Goal: Task Accomplishment & Management: Manage account settings

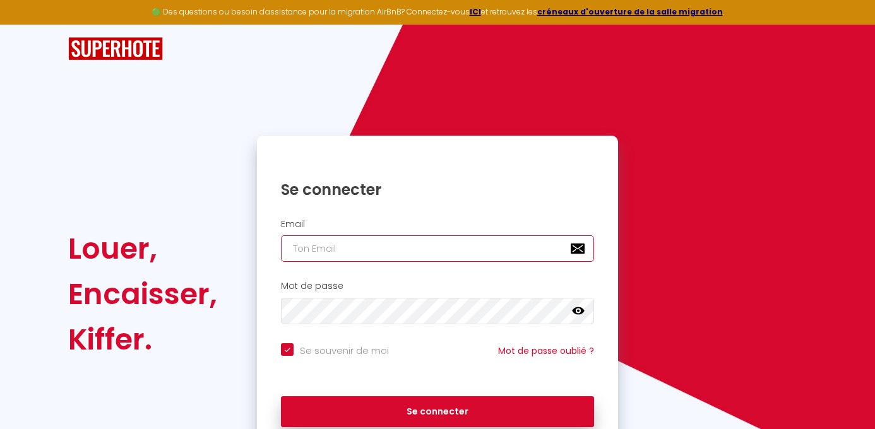
click at [378, 242] on input "email" at bounding box center [437, 249] width 313 height 27
type input "[EMAIL_ADDRESS][DOMAIN_NAME]"
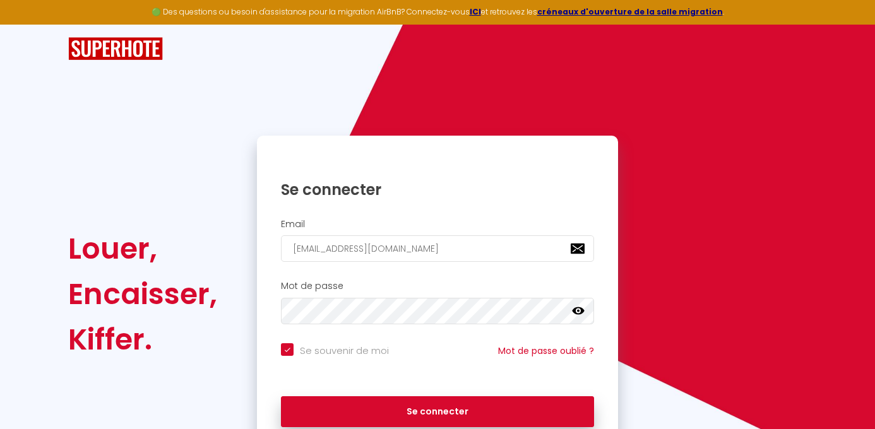
click at [371, 297] on div "Mot de passe false" at bounding box center [437, 303] width 345 height 44
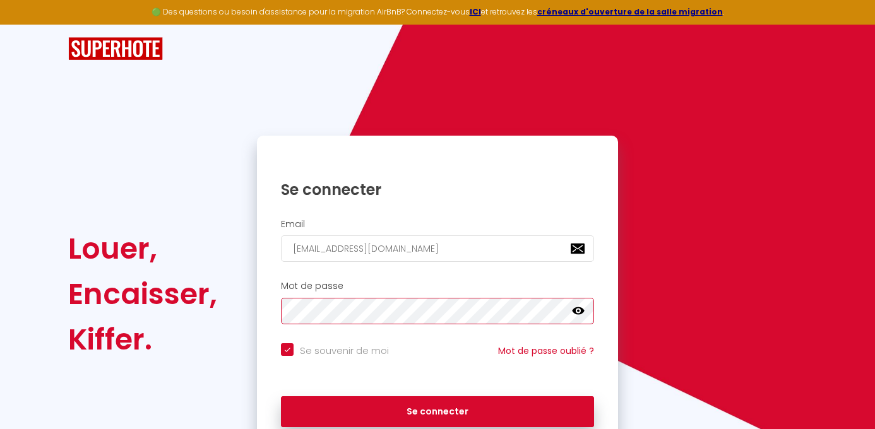
click at [281, 397] on button "Se connecter" at bounding box center [437, 413] width 313 height 32
checkbox input "true"
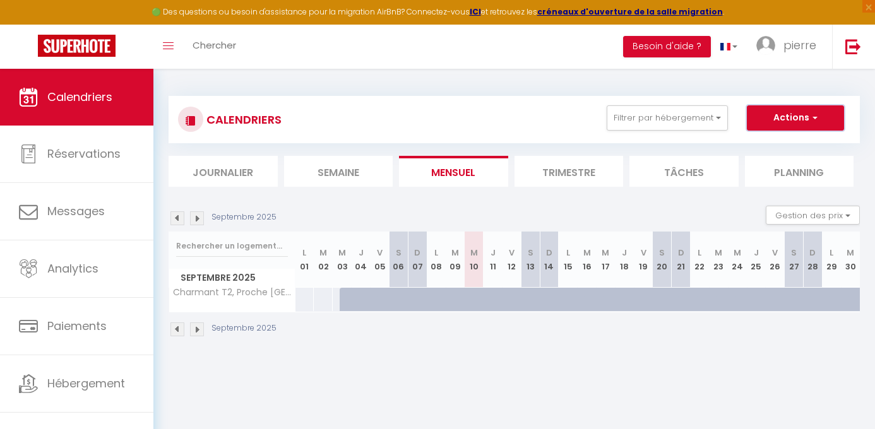
click at [789, 109] on button "Actions" at bounding box center [795, 117] width 97 height 25
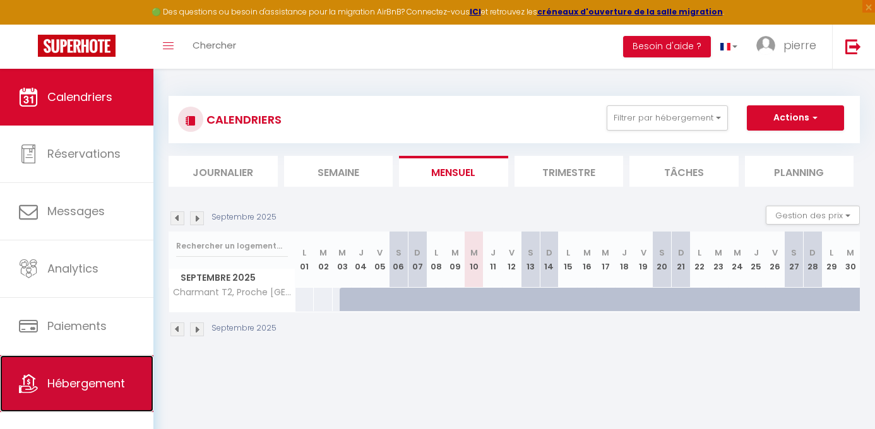
click at [106, 378] on span "Hébergement" at bounding box center [86, 384] width 78 height 16
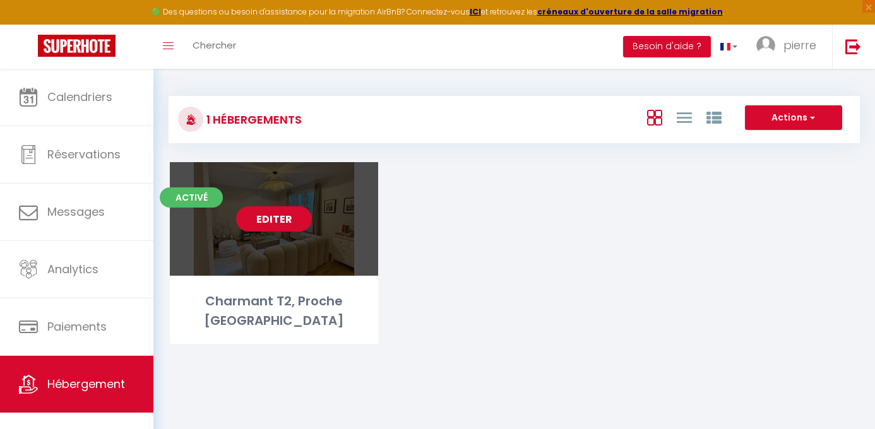
click at [290, 222] on link "Editer" at bounding box center [274, 218] width 76 height 25
select select "3"
select select "2"
select select "1"
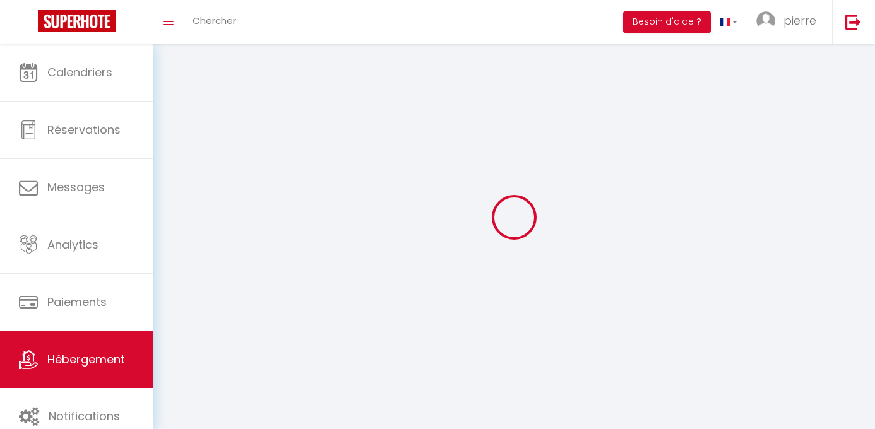
select select
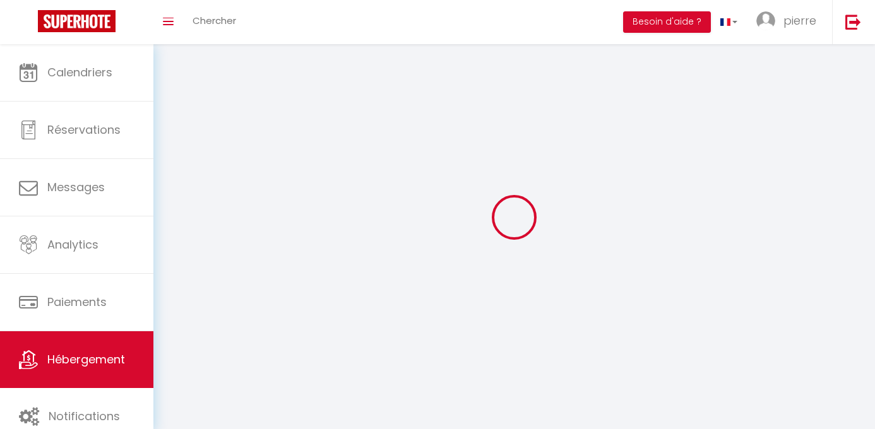
select select
checkbox input "false"
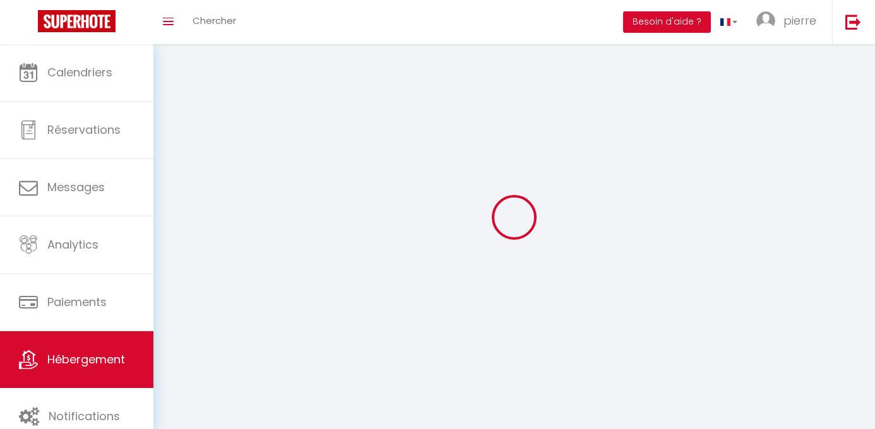
checkbox input "false"
select select
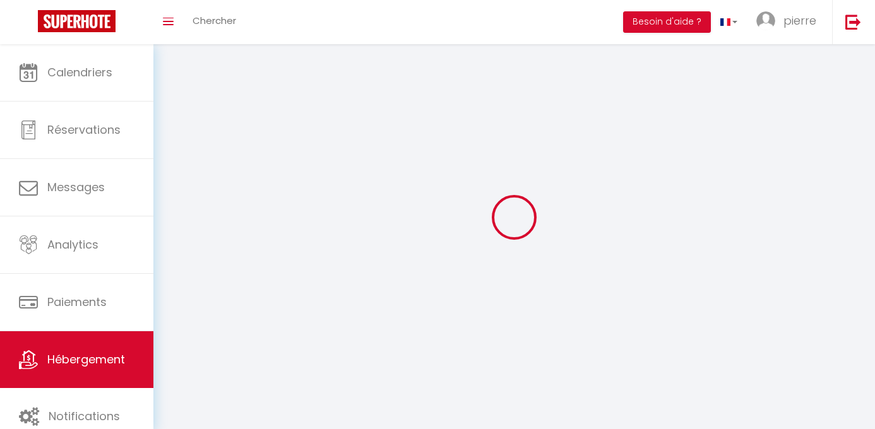
select select
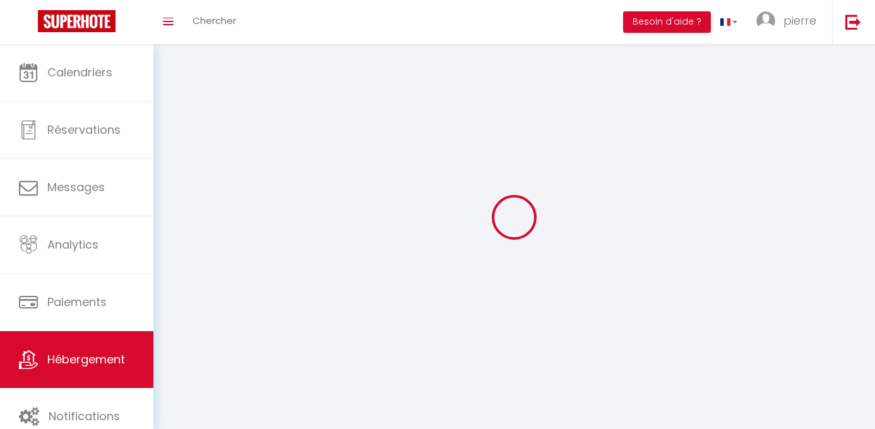
checkbox input "false"
select select
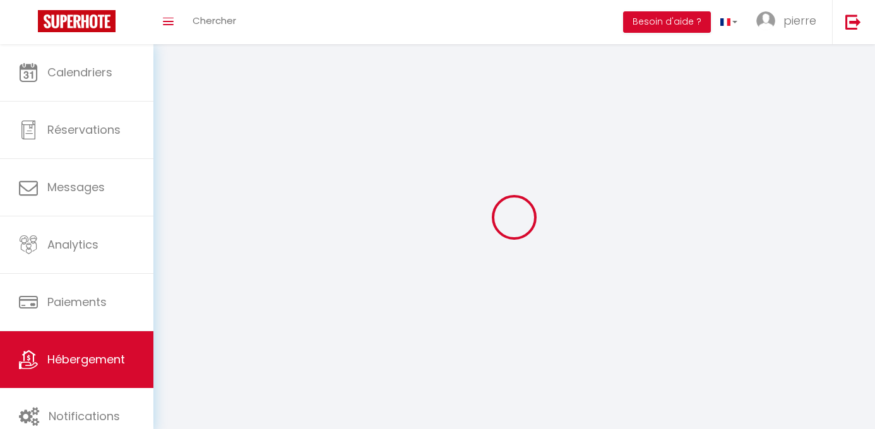
select select
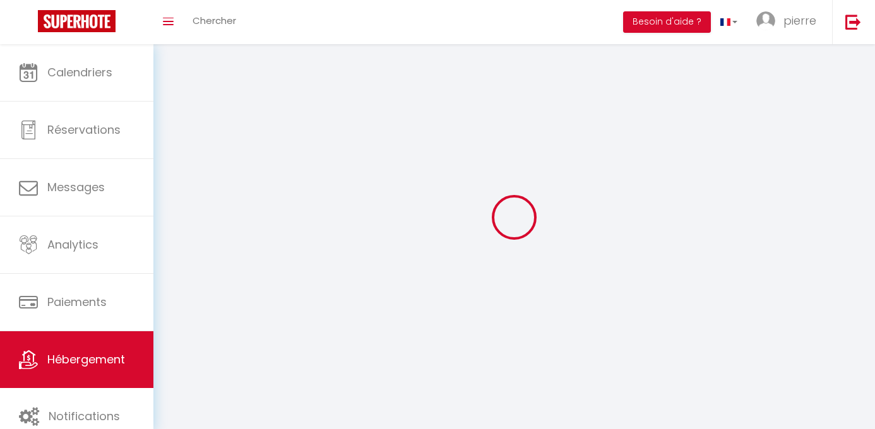
select select
checkbox input "false"
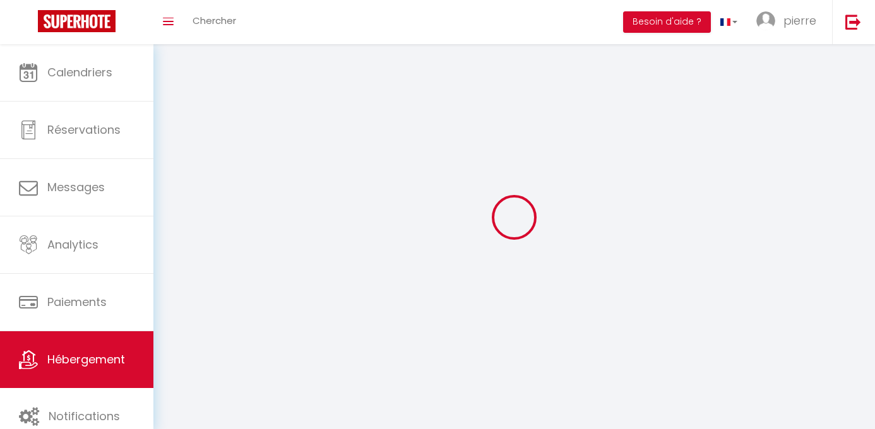
checkbox input "false"
select select
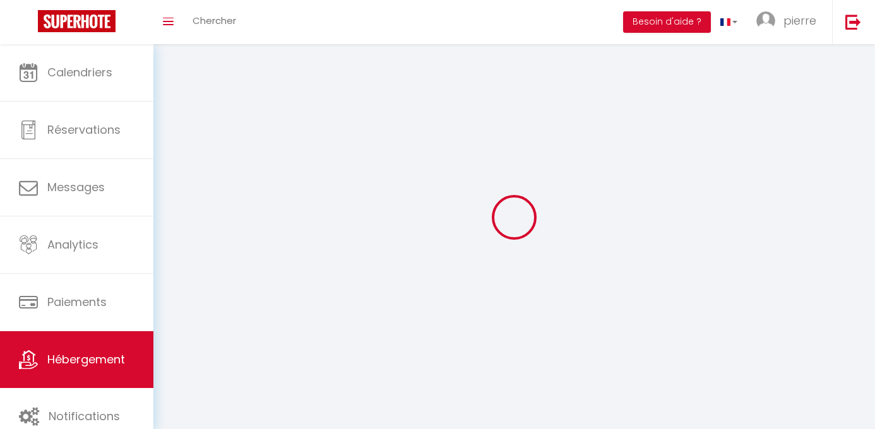
select select
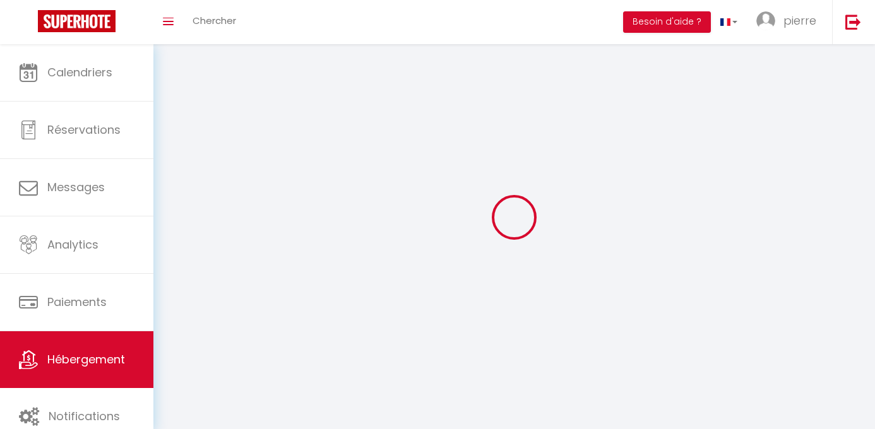
select select
checkbox input "false"
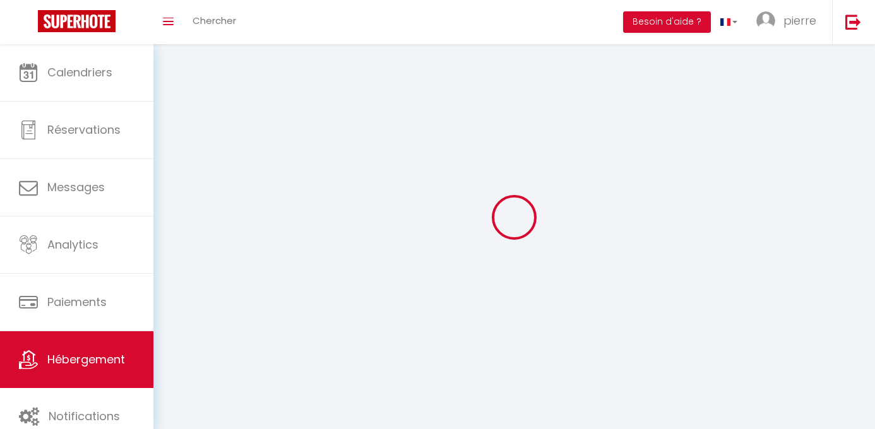
select select
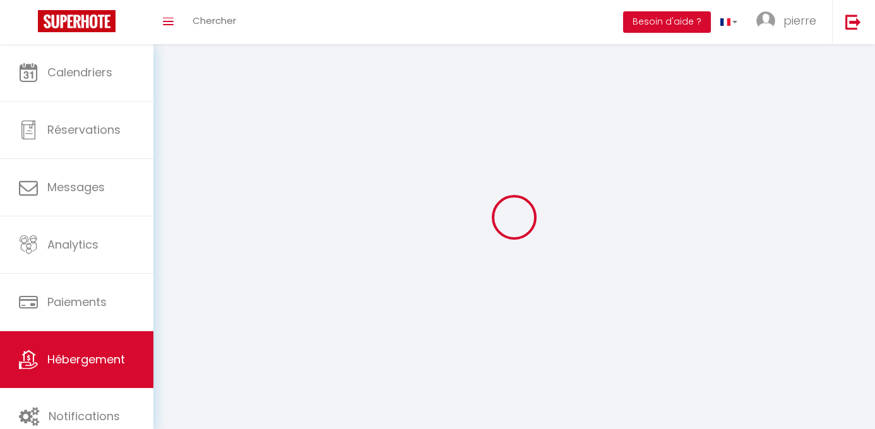
select select
checkbox input "false"
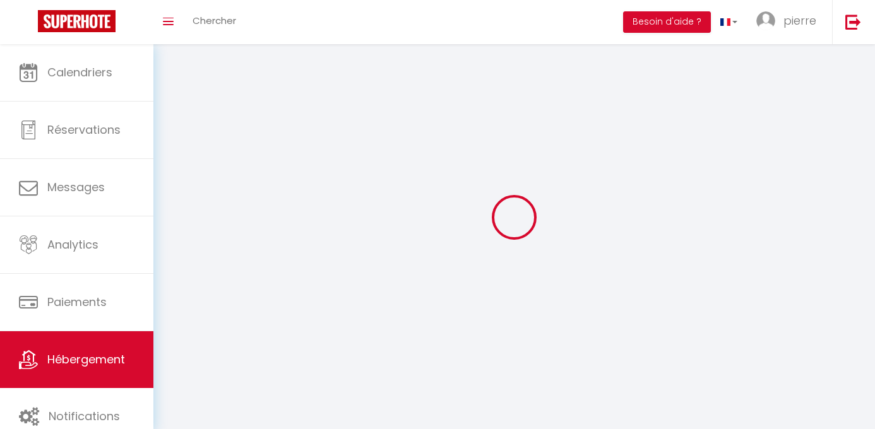
checkbox input "false"
select select
select select "28"
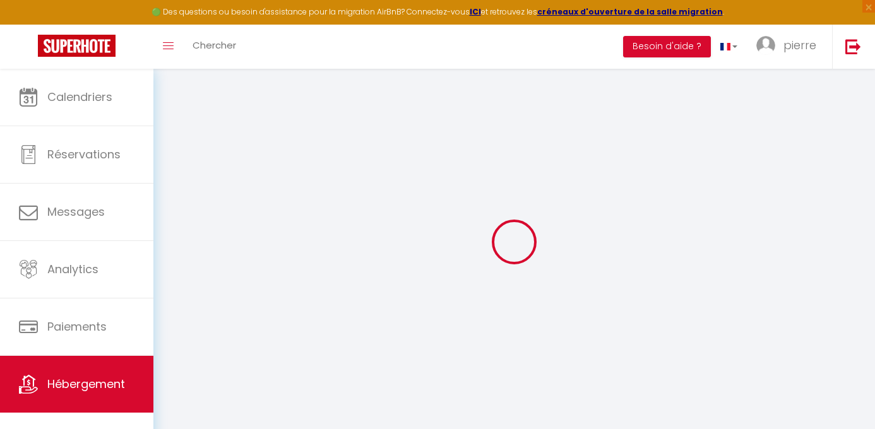
select select
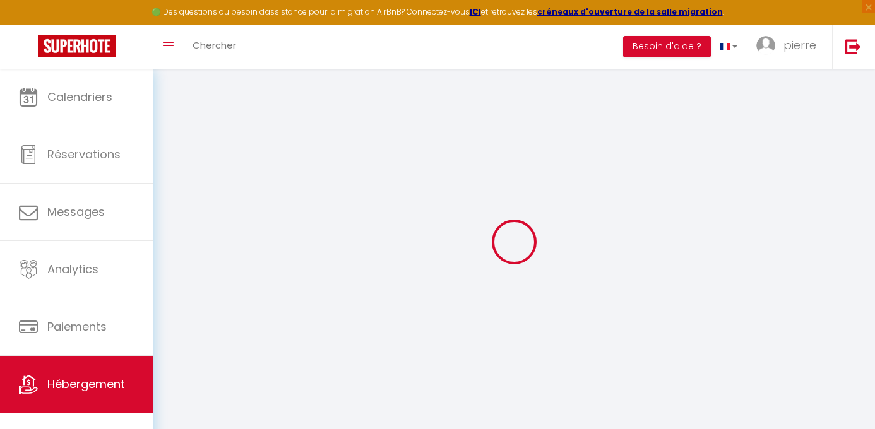
select select
checkbox input "false"
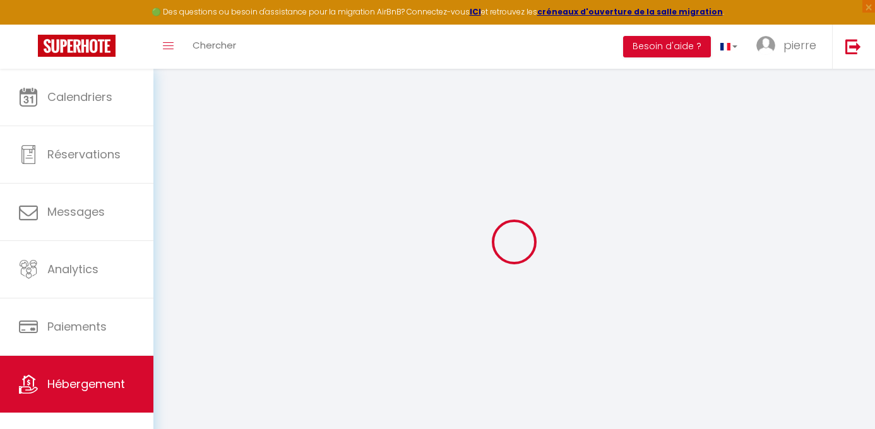
select select
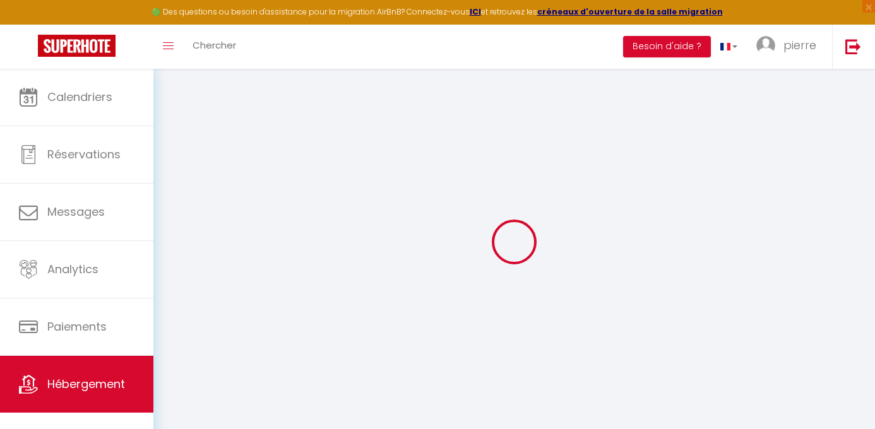
select select
checkbox input "false"
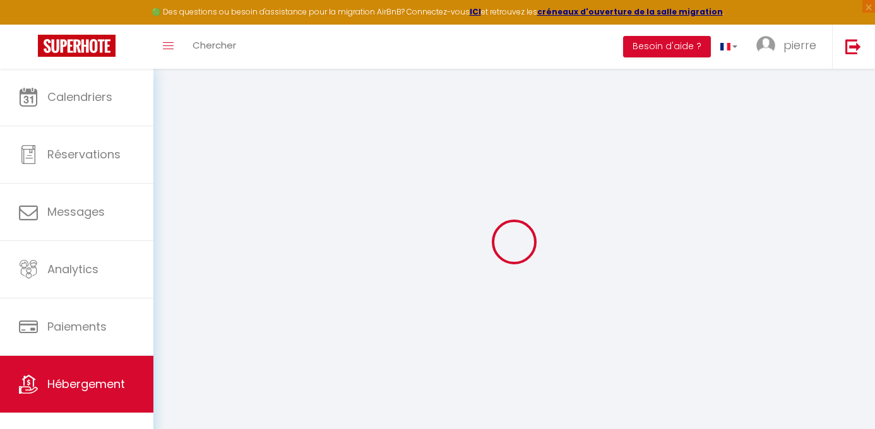
checkbox input "false"
select select
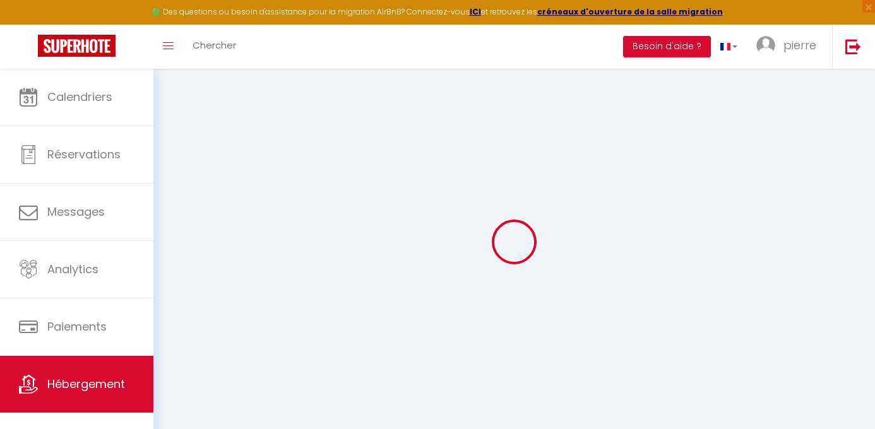
select select
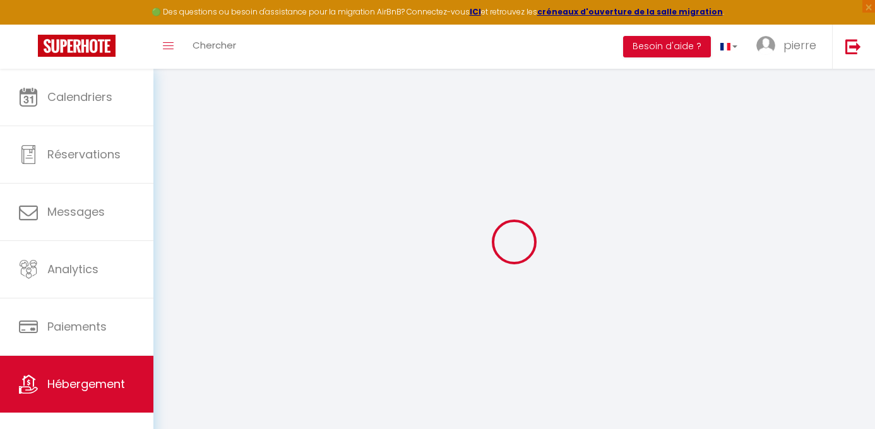
checkbox input "false"
select select
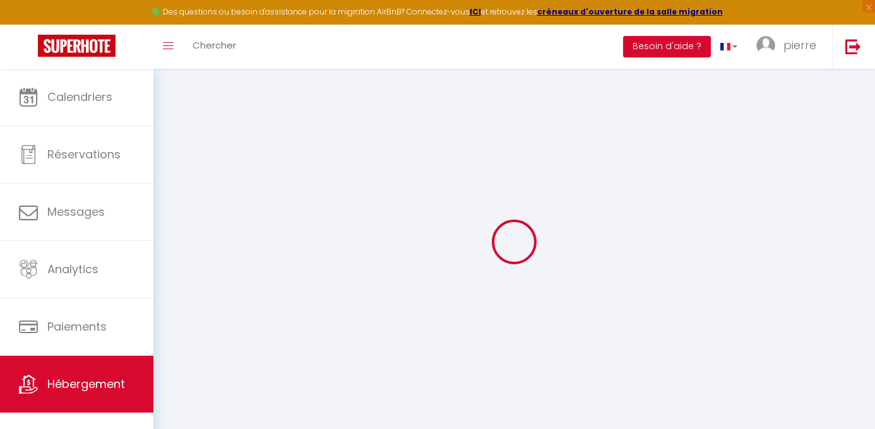
select select
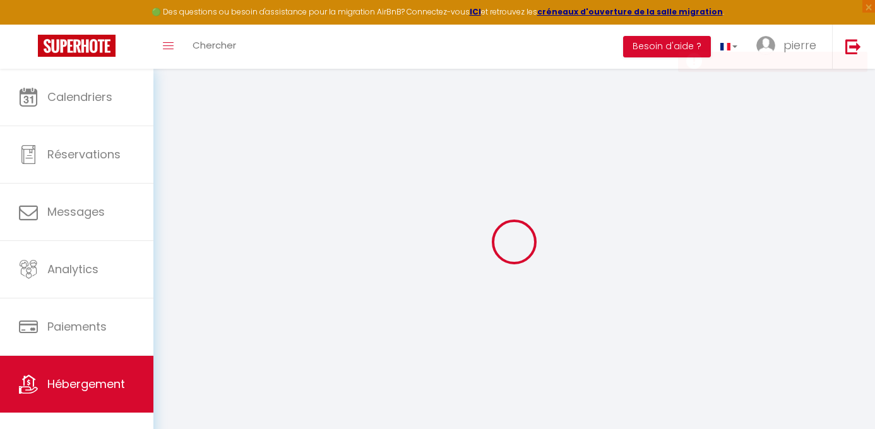
select select
checkbox input "false"
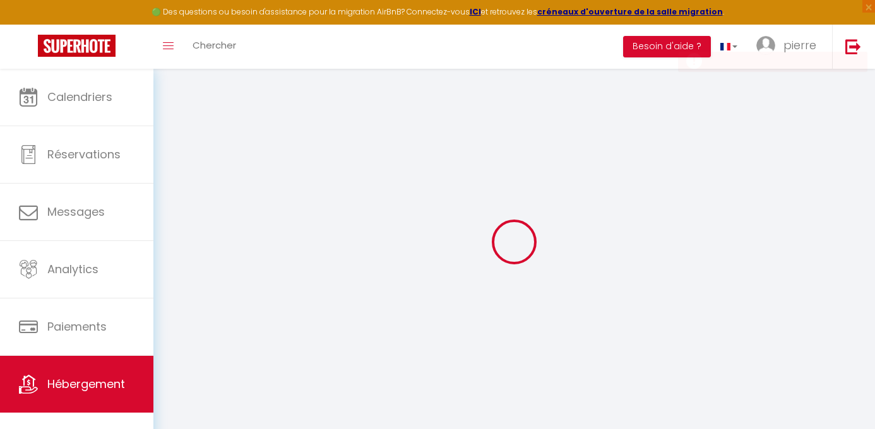
checkbox input "false"
select select
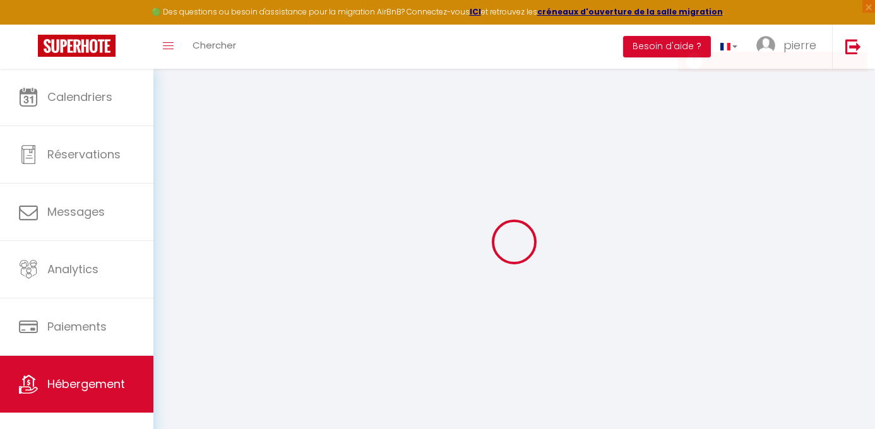
select select
checkbox input "false"
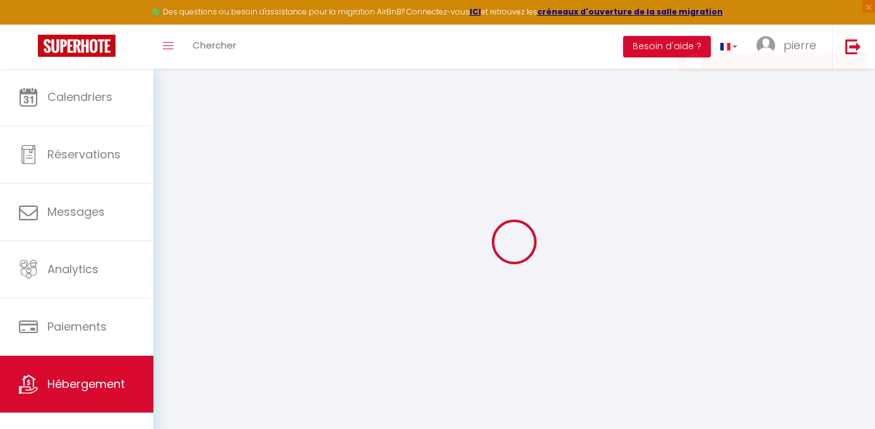
checkbox input "false"
select select
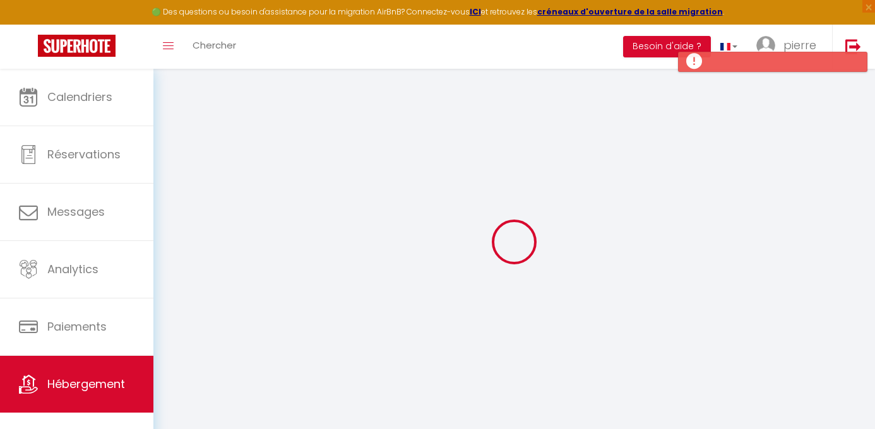
type input "Charmant T2, Proche [GEOGRAPHIC_DATA]"
select select "2"
type input "57"
select select
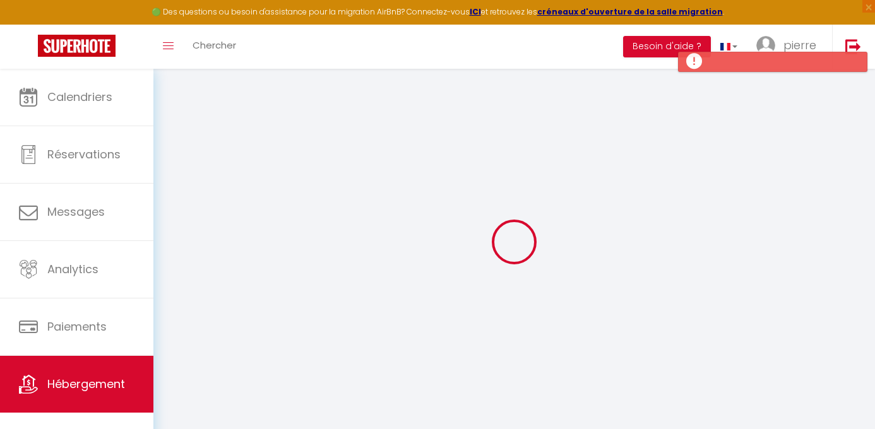
select select
type input "[STREET_ADDRESS][PERSON_NAME]"
type input "69006"
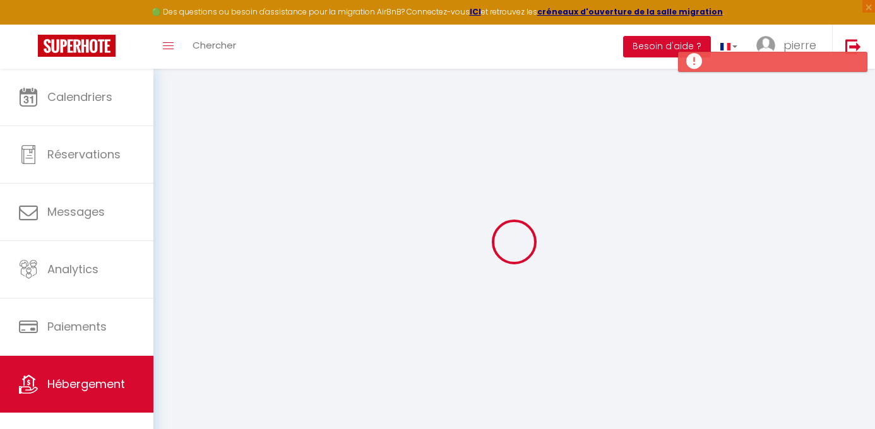
type input "[GEOGRAPHIC_DATA]"
type input "[EMAIL_ADDRESS][DOMAIN_NAME]"
select select
checkbox input "false"
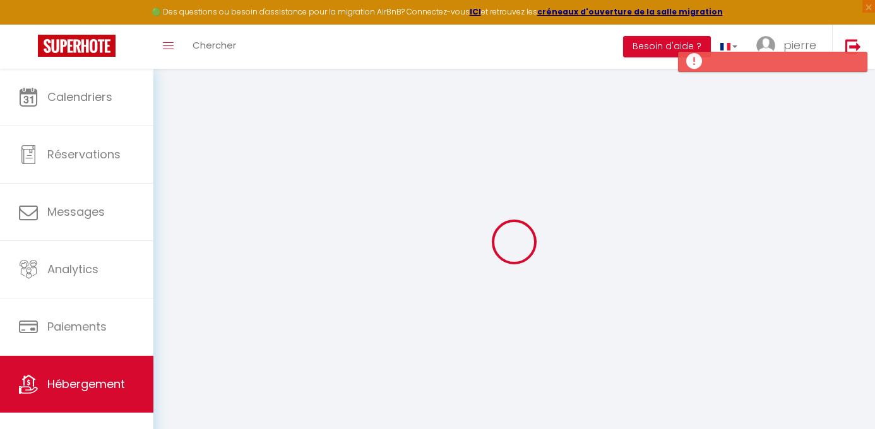
checkbox input "false"
type input "0"
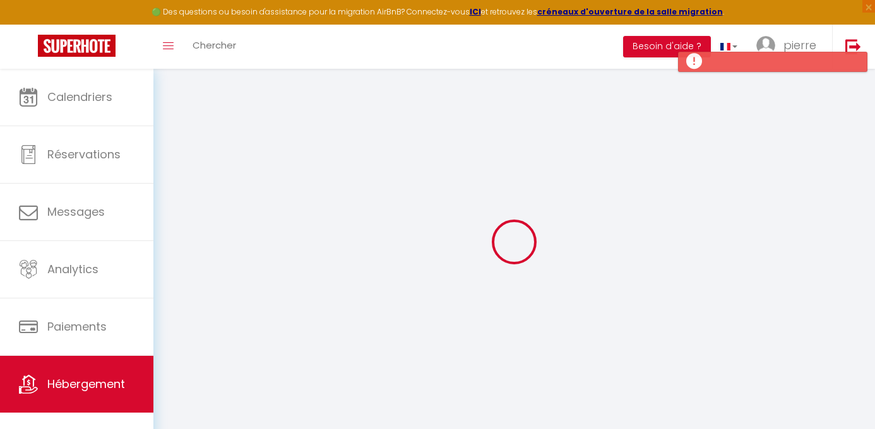
type input "0"
select select
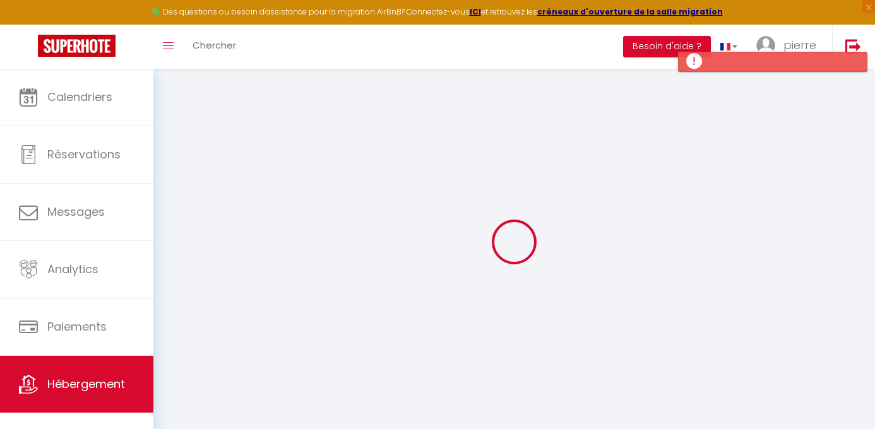
select select
checkbox input "false"
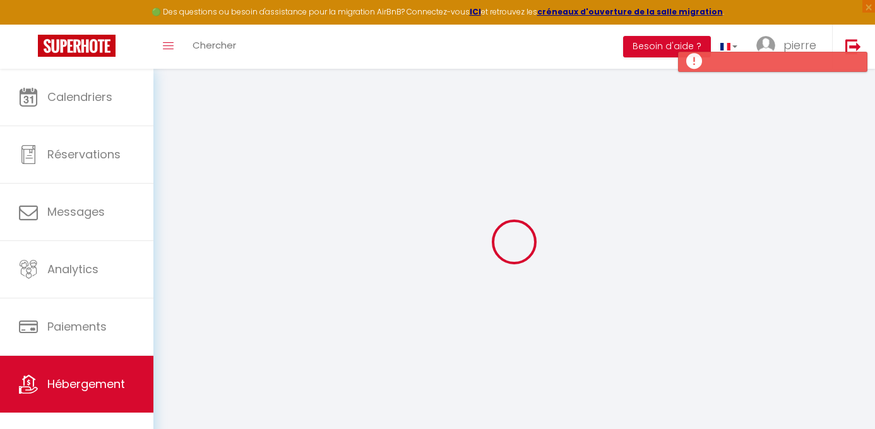
checkbox input "false"
select select
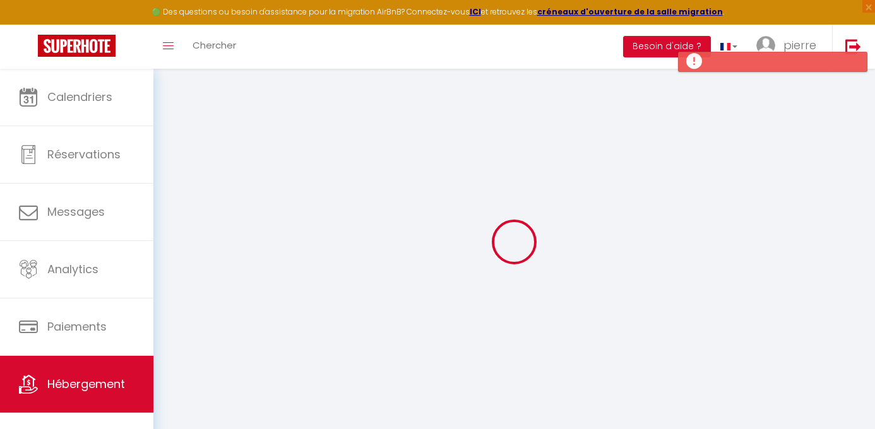
select select
checkbox input "false"
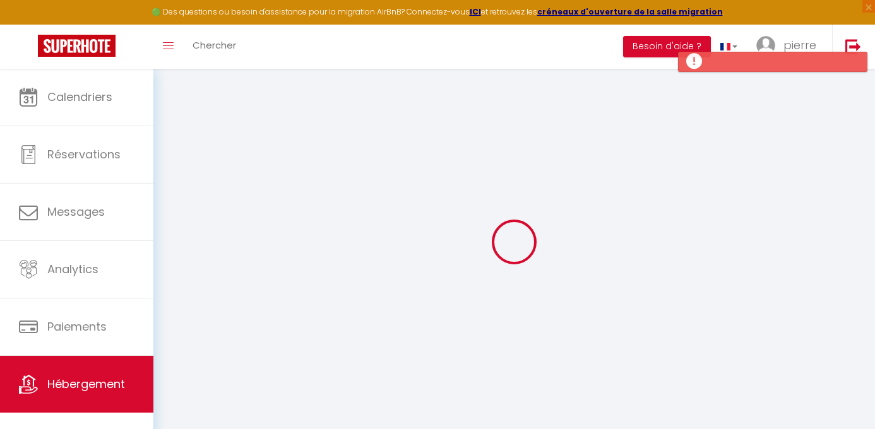
checkbox input "false"
select select
checkbox input "false"
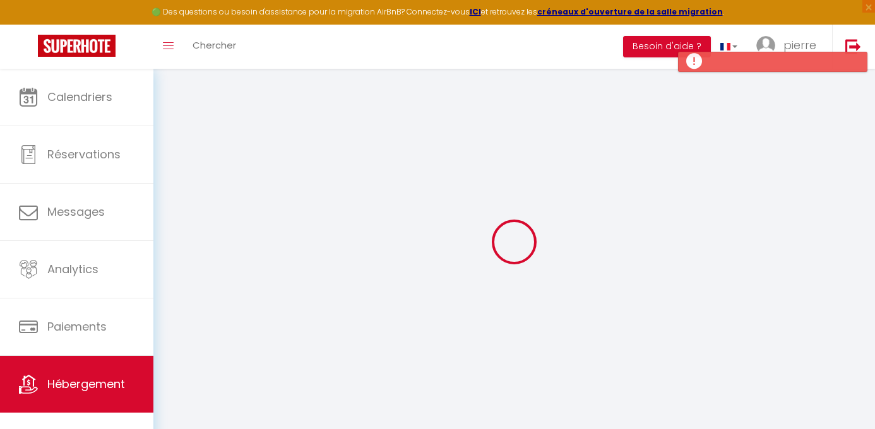
checkbox input "false"
select select "15:00"
select select "23:45"
select select "12:00"
select select "30"
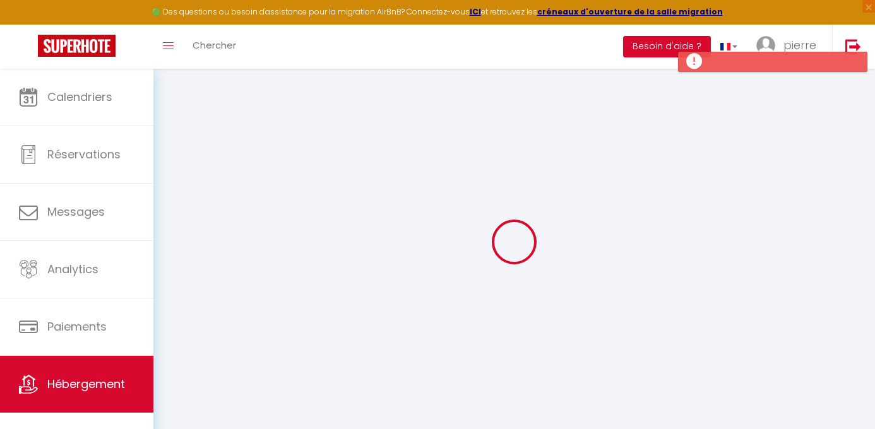
select select "120"
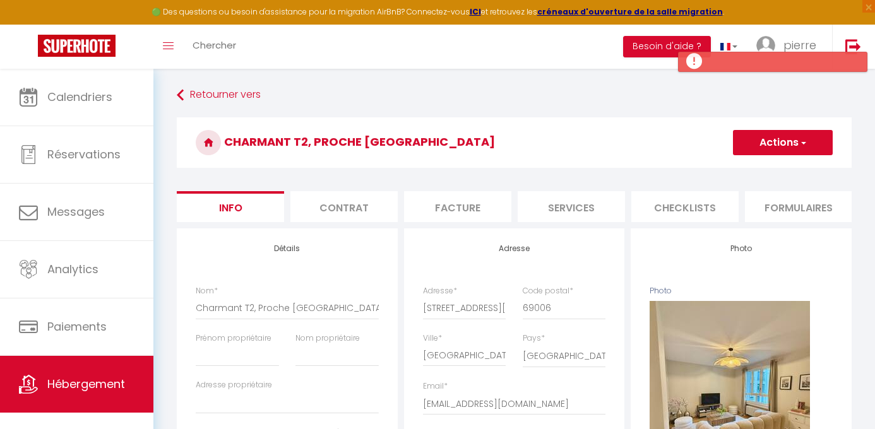
click at [814, 146] on button "Actions" at bounding box center [783, 142] width 100 height 25
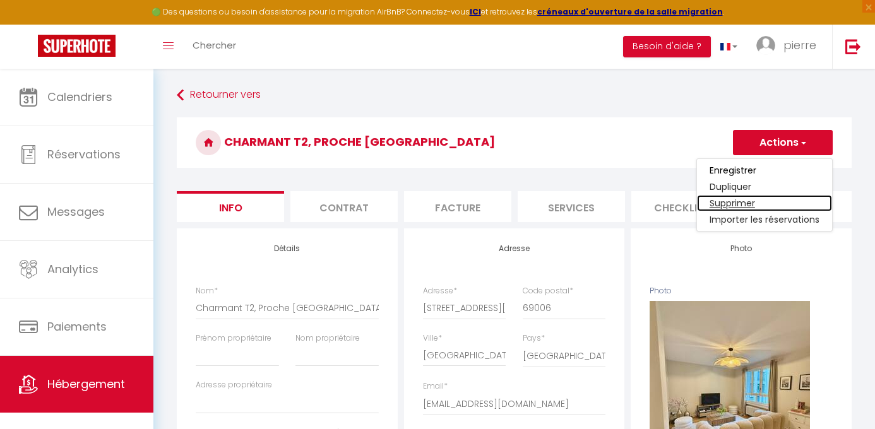
click at [795, 205] on link "Supprimer" at bounding box center [764, 203] width 135 height 16
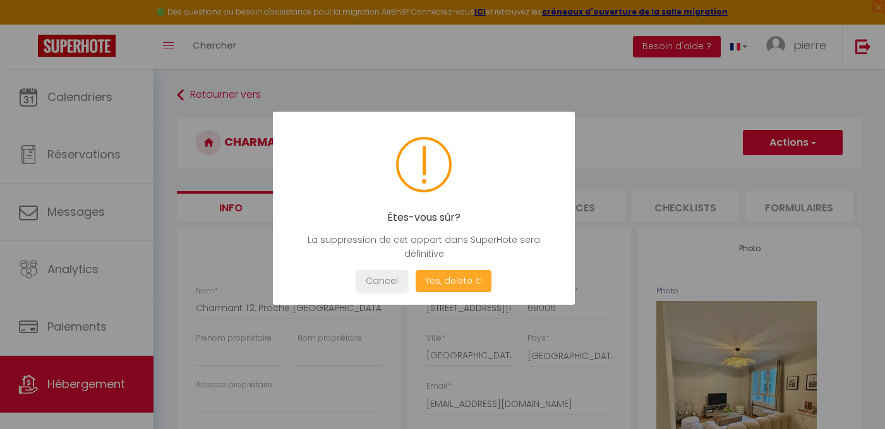
click at [472, 287] on button "Yes, delete it!" at bounding box center [453, 281] width 76 height 22
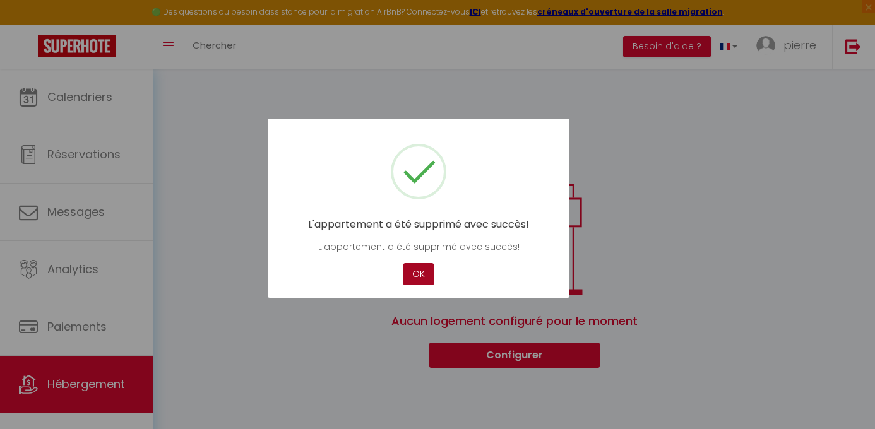
click at [418, 275] on button "OK" at bounding box center [419, 274] width 32 height 22
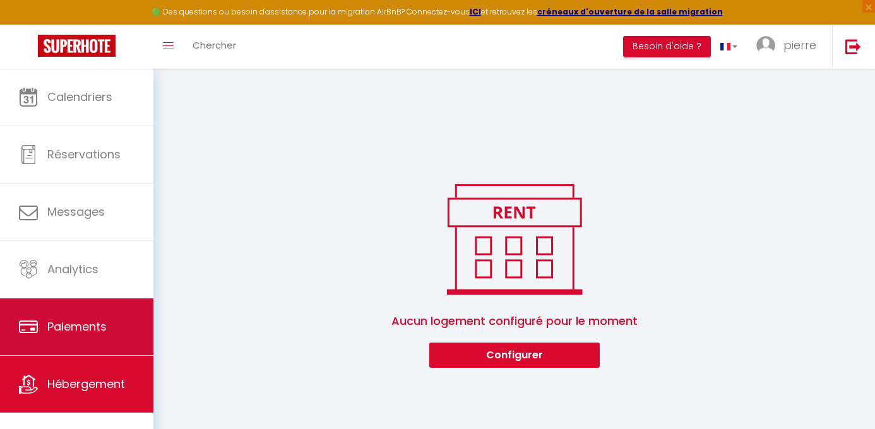
scroll to position [14, 0]
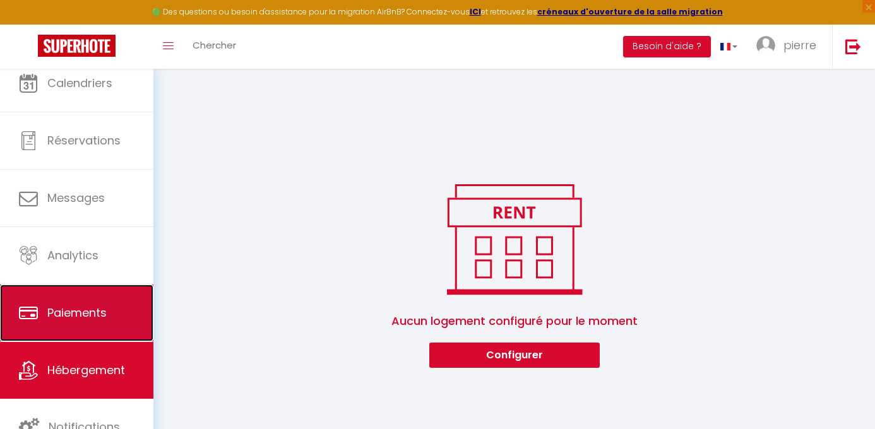
click at [105, 327] on link "Paiements" at bounding box center [76, 313] width 153 height 57
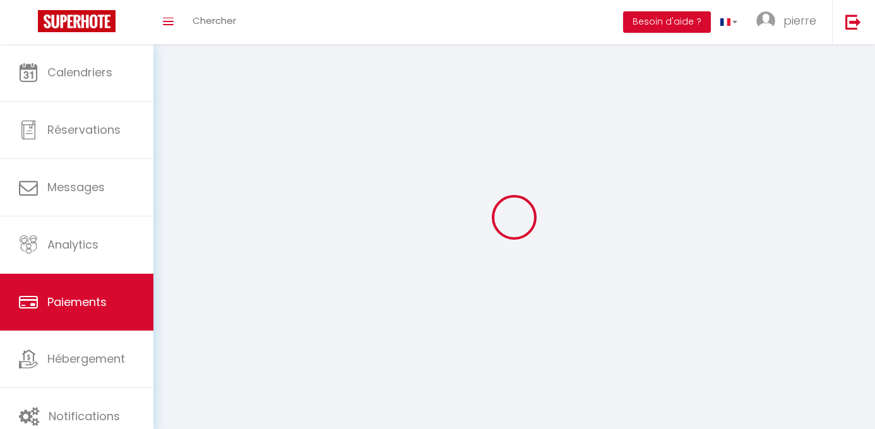
select select "2"
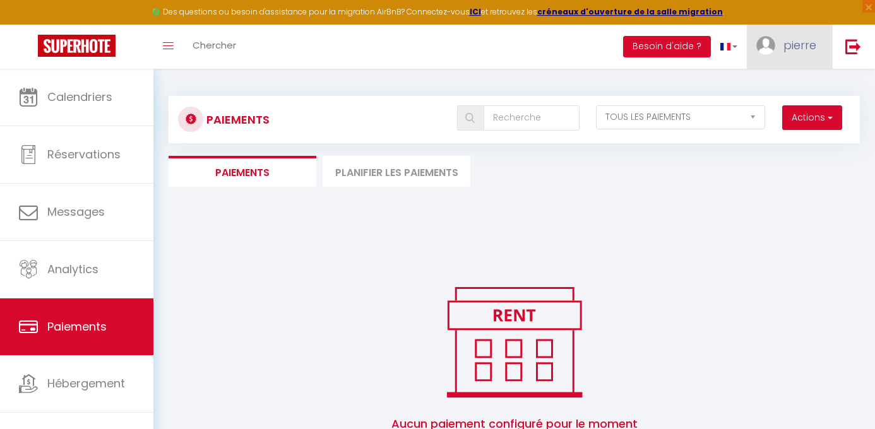
click at [786, 43] on span "pierre" at bounding box center [800, 45] width 33 height 16
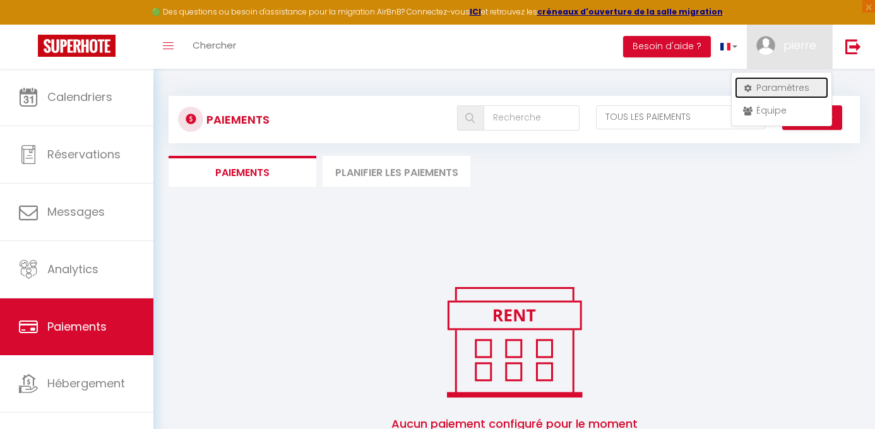
click at [776, 90] on link "Paramètres" at bounding box center [781, 87] width 93 height 21
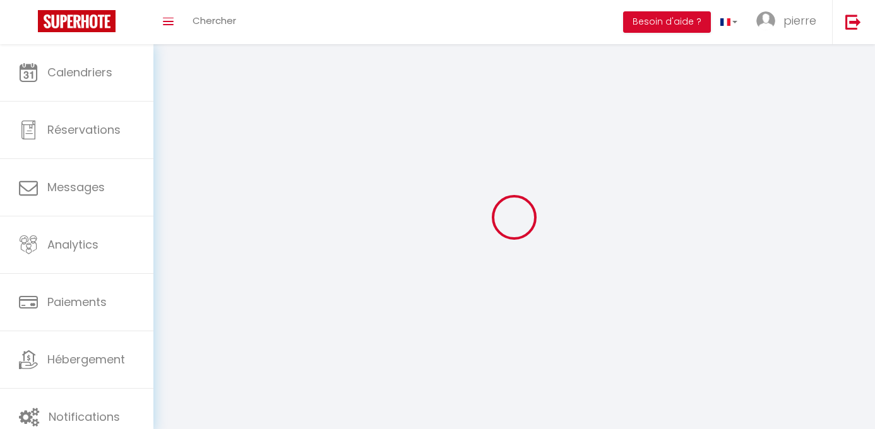
select select "28"
type input "b9sLJGLWBPKtIZF8Cqa1eEkHQ"
type input "hQlfpW5e7bkx6idnh43gYOyd2"
type input "[URL][DOMAIN_NAME]"
select select "fr"
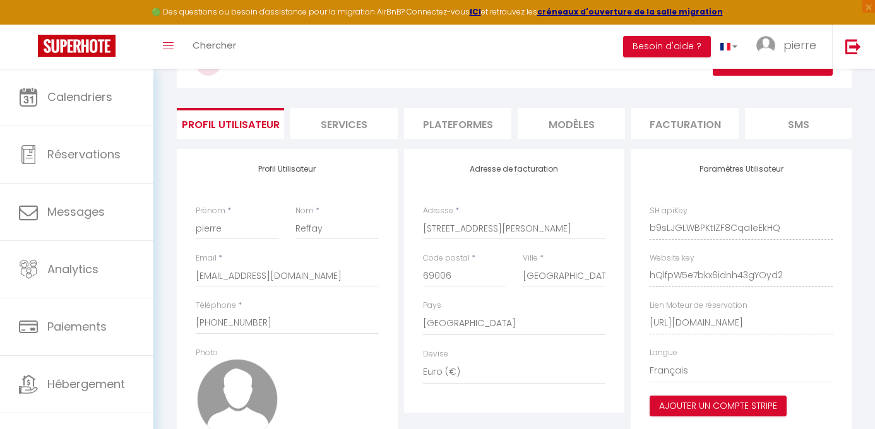
scroll to position [57, 0]
click at [340, 129] on li "Services" at bounding box center [343, 122] width 107 height 31
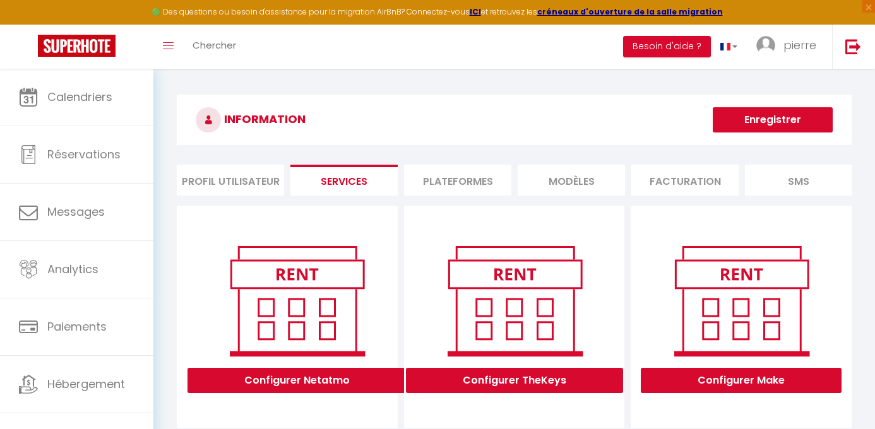
click at [698, 188] on li "Facturation" at bounding box center [684, 180] width 107 height 31
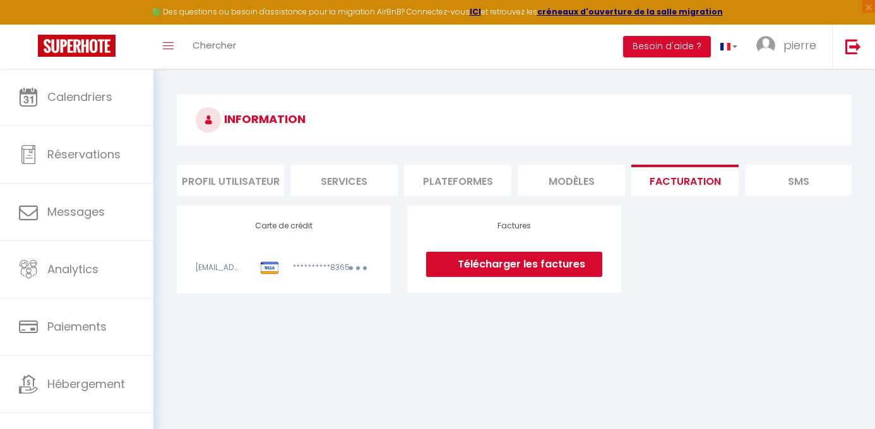
click at [357, 275] on button "button" at bounding box center [357, 270] width 35 height 16
click at [439, 326] on div "INFORMATION Profil Utilisateur Services Plateformes MODÈLES Facturation SMS web…" at bounding box center [514, 199] width 722 height 260
click at [271, 230] on h4 "Carte de crédit" at bounding box center [284, 226] width 176 height 9
click at [783, 178] on li "SMS" at bounding box center [798, 180] width 107 height 31
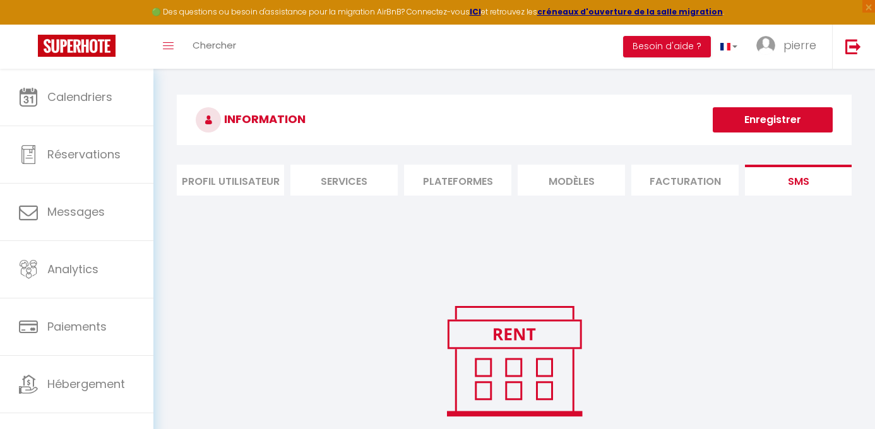
click at [681, 176] on li "Facturation" at bounding box center [684, 180] width 107 height 31
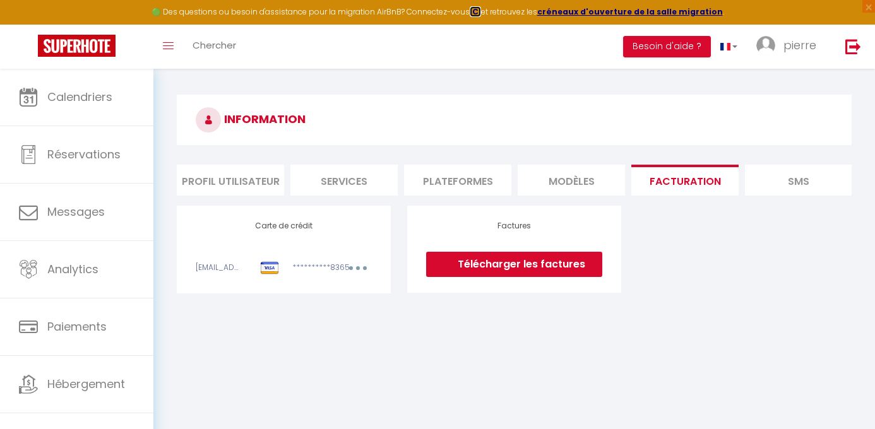
click at [477, 11] on strong "ICI" at bounding box center [475, 11] width 11 height 11
click at [251, 177] on li "Profil Utilisateur" at bounding box center [230, 180] width 107 height 31
